Goal: Task Accomplishment & Management: Manage account settings

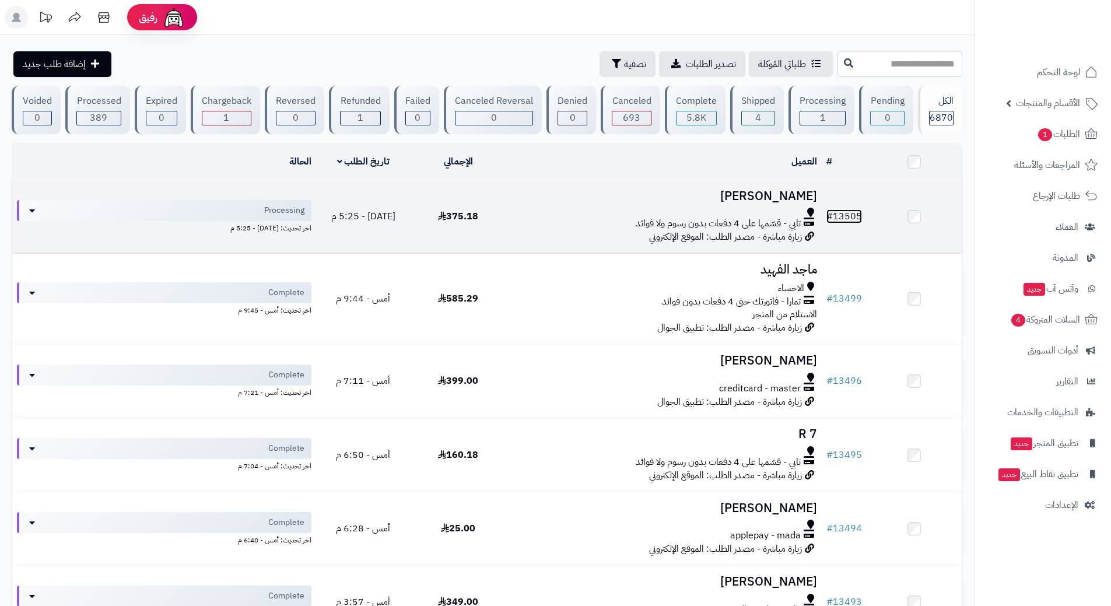
click at [833, 215] on span "#" at bounding box center [829, 216] width 6 height 14
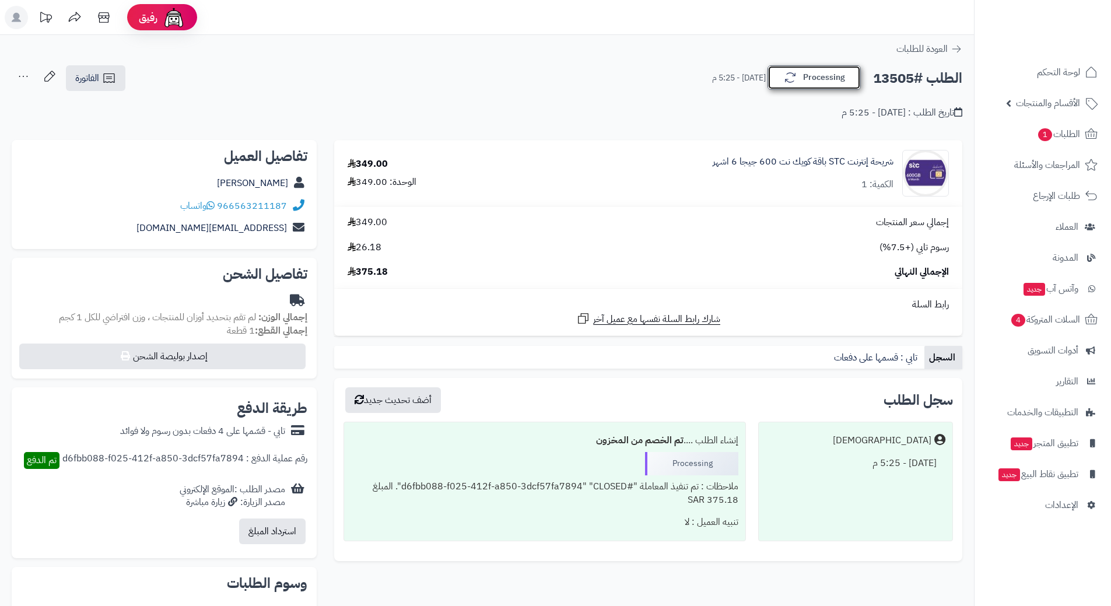
click at [820, 80] on button "Processing" at bounding box center [813, 77] width 93 height 24
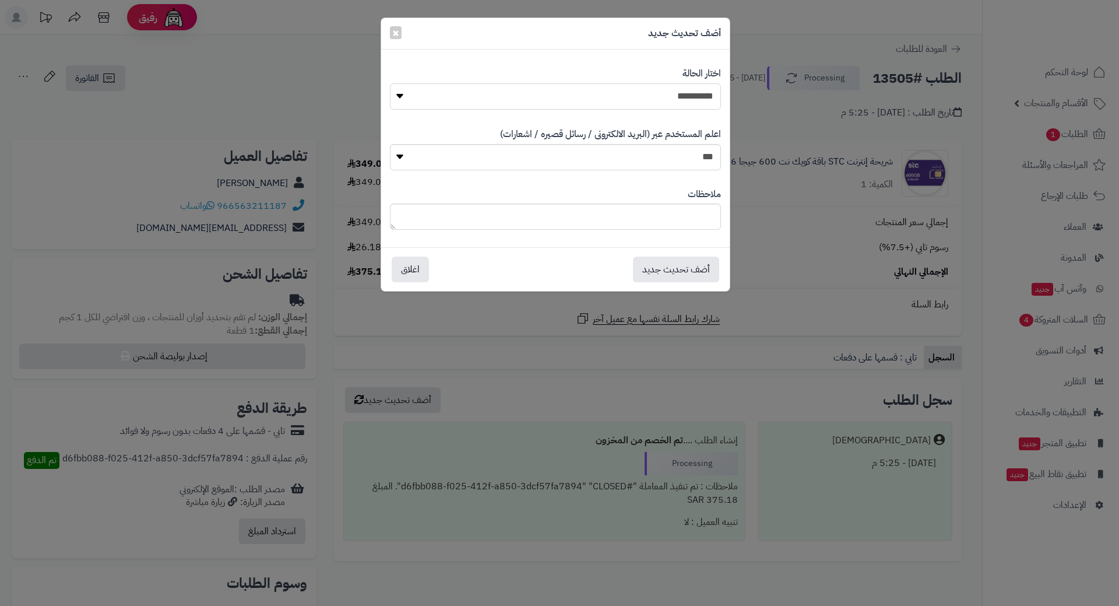
click at [698, 102] on select "**********" at bounding box center [555, 96] width 331 height 26
select select "*"
click at [390, 83] on select "**********" at bounding box center [555, 96] width 331 height 26
click at [687, 262] on button "أضف تحديث جديد" at bounding box center [676, 269] width 86 height 26
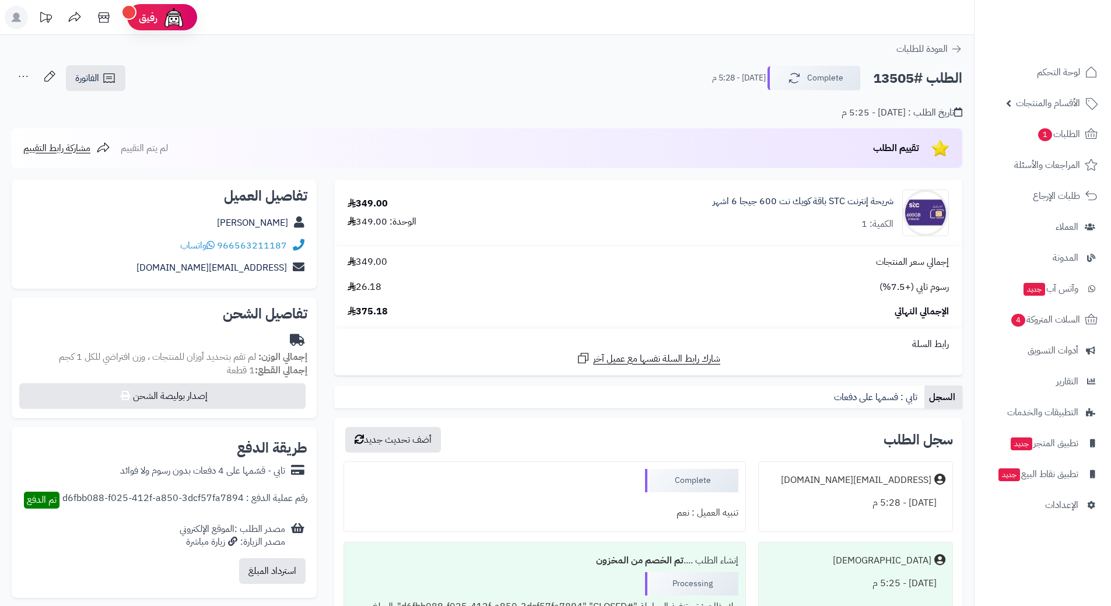
click at [883, 76] on h2 "الطلب #13505" at bounding box center [917, 78] width 89 height 24
copy h2 "13505"
click at [1063, 129] on span "الطلبات 1" at bounding box center [1058, 134] width 43 height 16
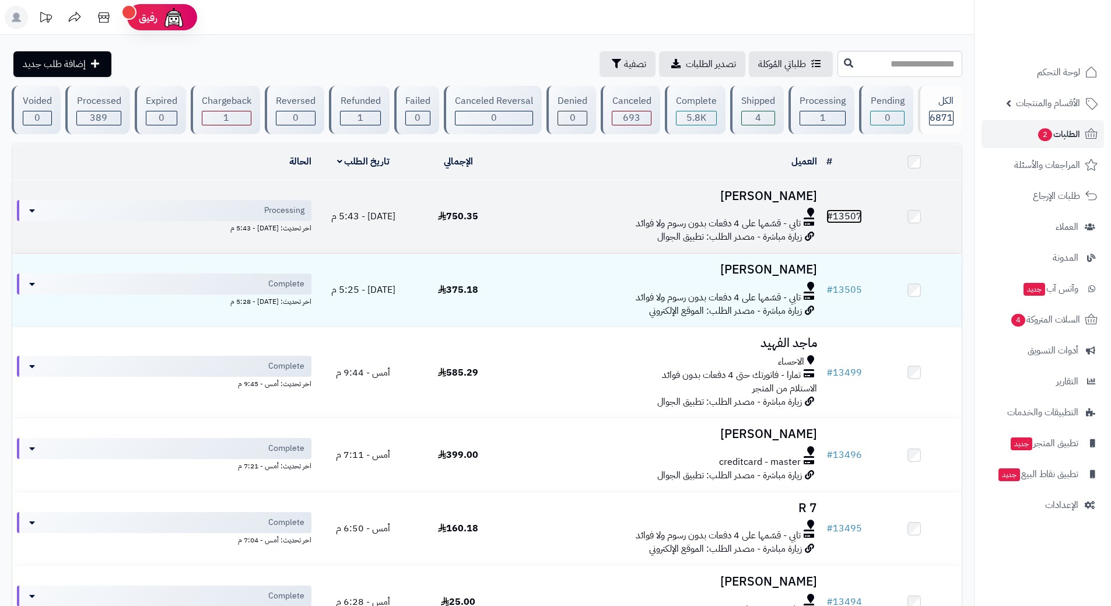
click at [842, 218] on link "# 13507" at bounding box center [844, 216] width 36 height 14
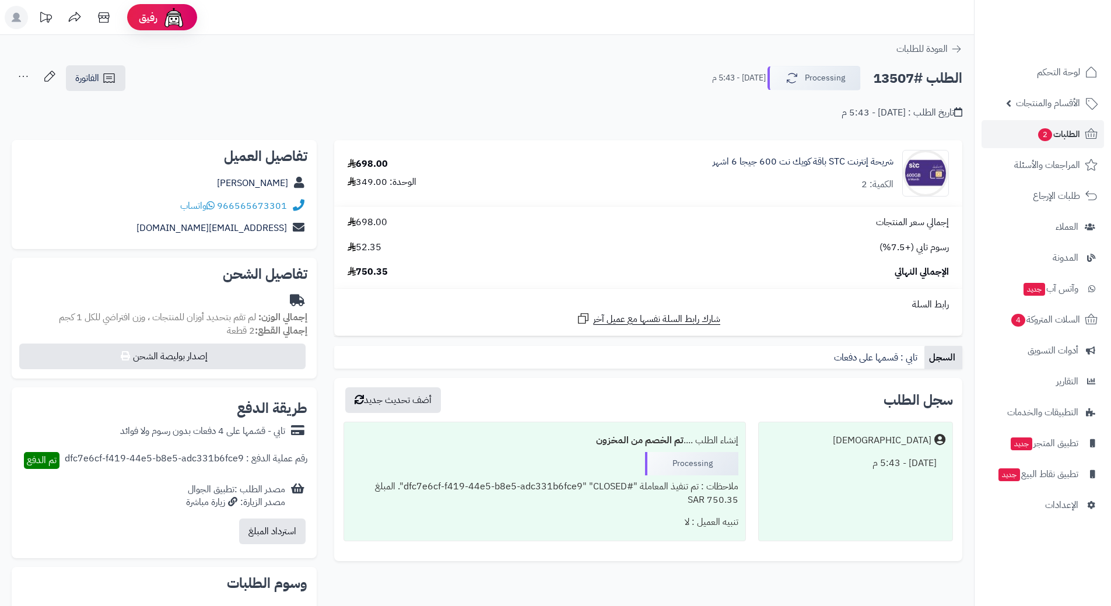
click at [582, 114] on div "تاريخ الطلب : [DATE] - 5:43 م" at bounding box center [487, 105] width 950 height 27
